Goal: Task Accomplishment & Management: Complete application form

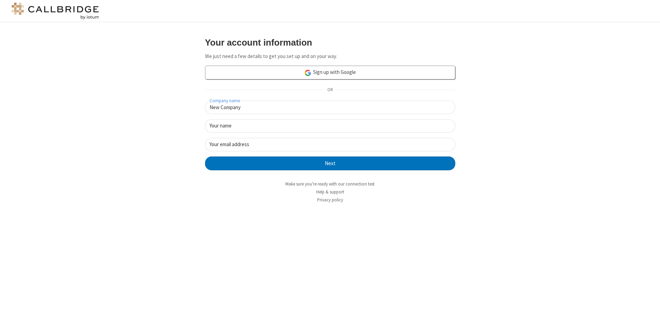
type input "New Company"
type input "New User"
type input "[EMAIL_ADDRESS][DOMAIN_NAME]"
click button "Next" at bounding box center [330, 163] width 250 height 14
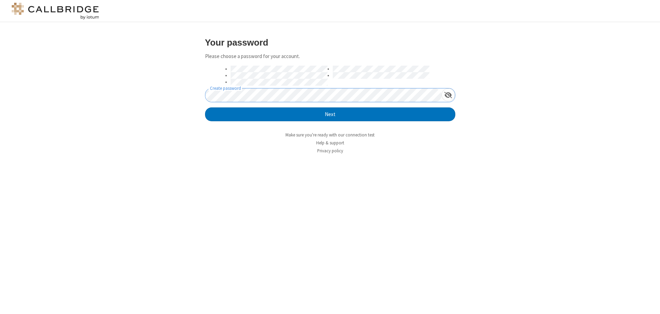
click button "Next" at bounding box center [330, 114] width 250 height 14
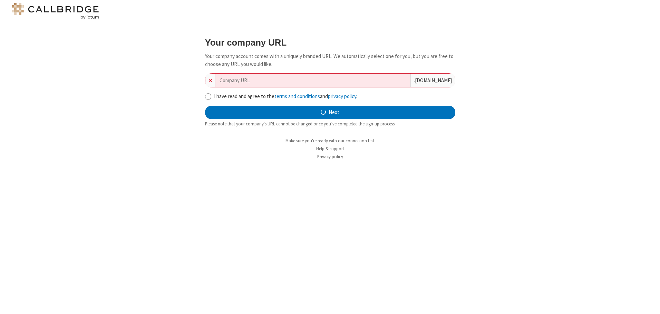
type input "new-company-networked-25338"
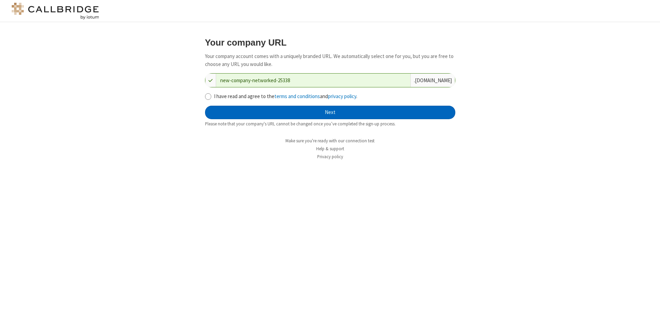
click at [330, 112] on button "Next" at bounding box center [330, 113] width 250 height 14
